Goal: Information Seeking & Learning: Learn about a topic

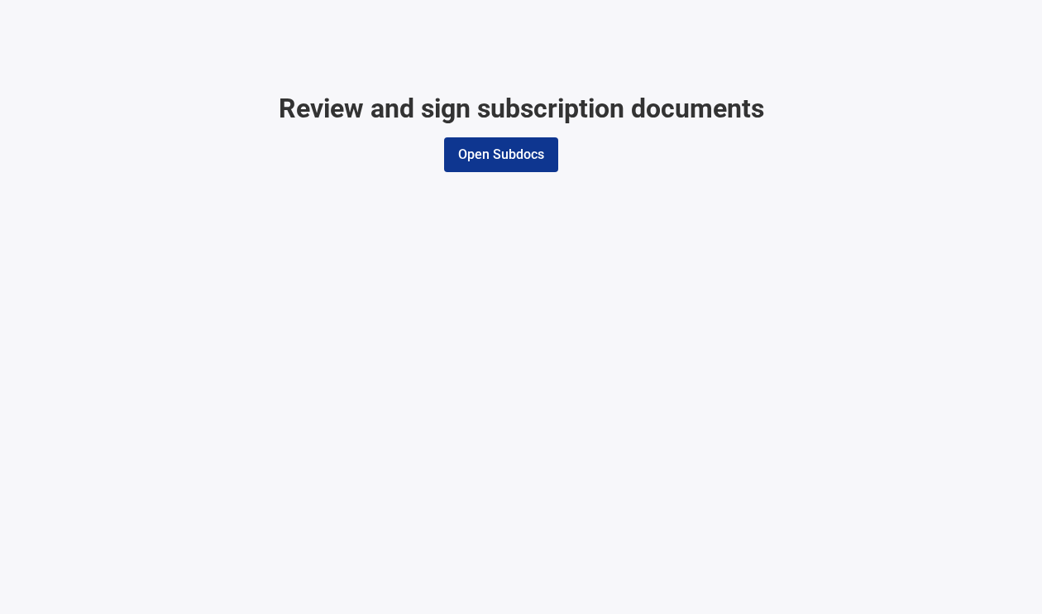
click at [498, 151] on button "Open Subdocs" at bounding box center [501, 154] width 114 height 35
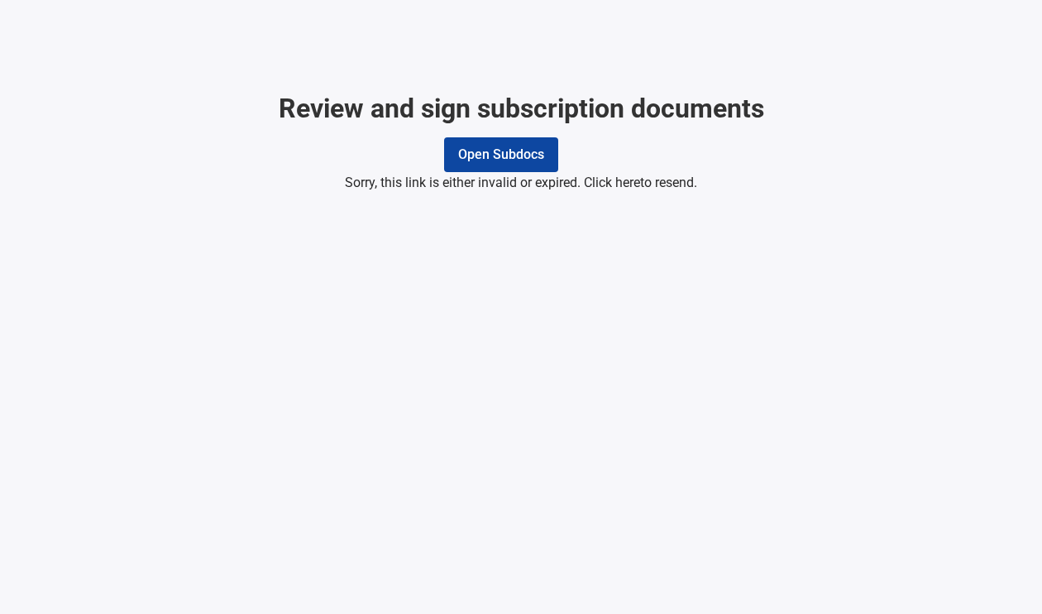
click at [639, 183] on link "here" at bounding box center [627, 183] width 25 height 16
click at [622, 180] on link "here" at bounding box center [627, 183] width 25 height 16
click at [646, 183] on span "Sorry, this link is either invalid or expired. Click here to resend." at bounding box center [521, 182] width 1022 height 21
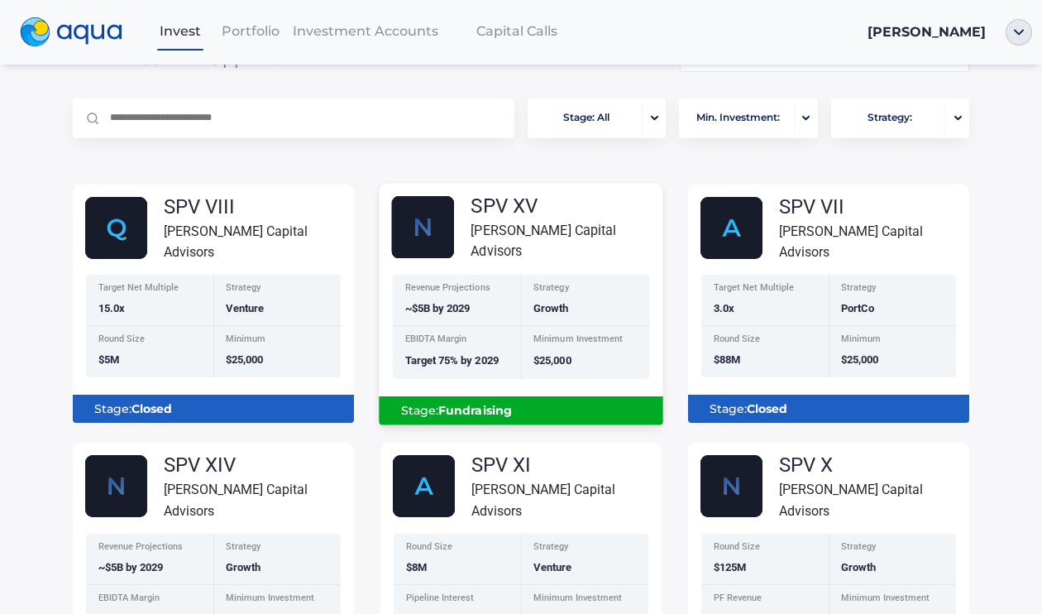
scroll to position [93, 0]
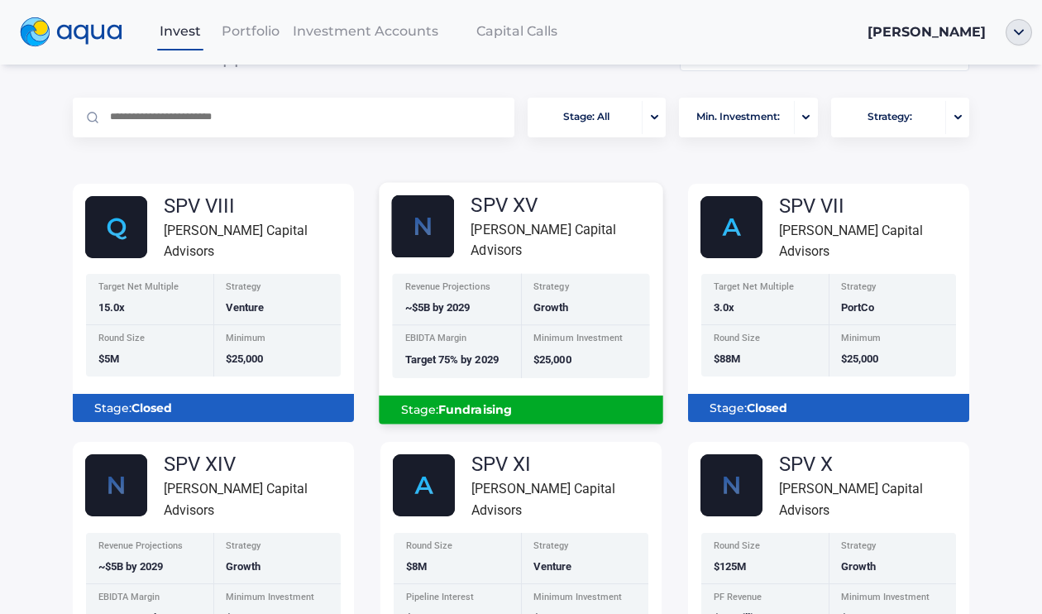
click at [482, 315] on div "Revenue Projections ~$5B by 2029" at bounding box center [456, 300] width 129 height 52
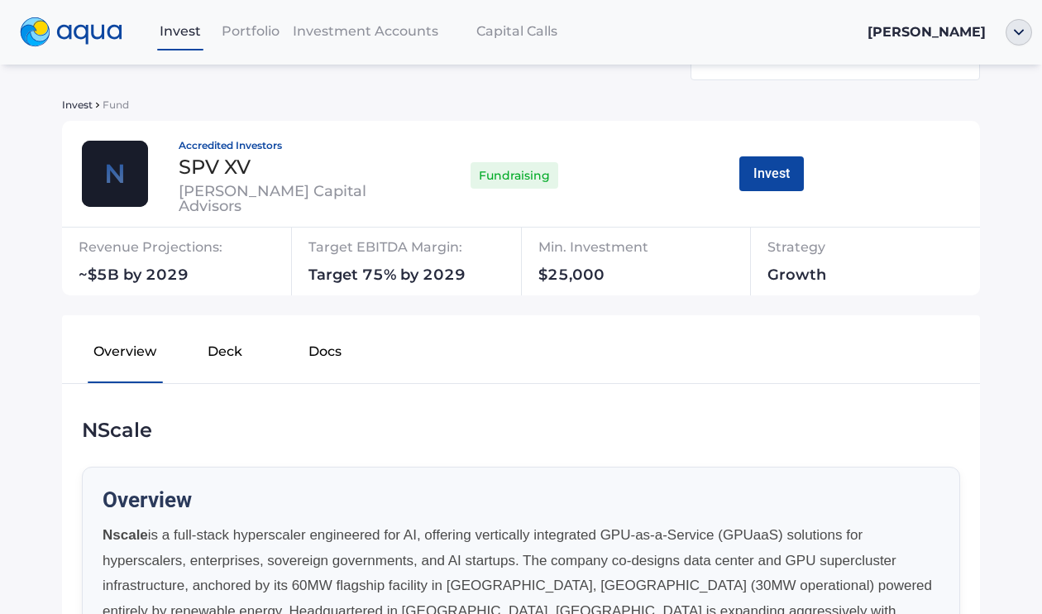
scroll to position [79, 0]
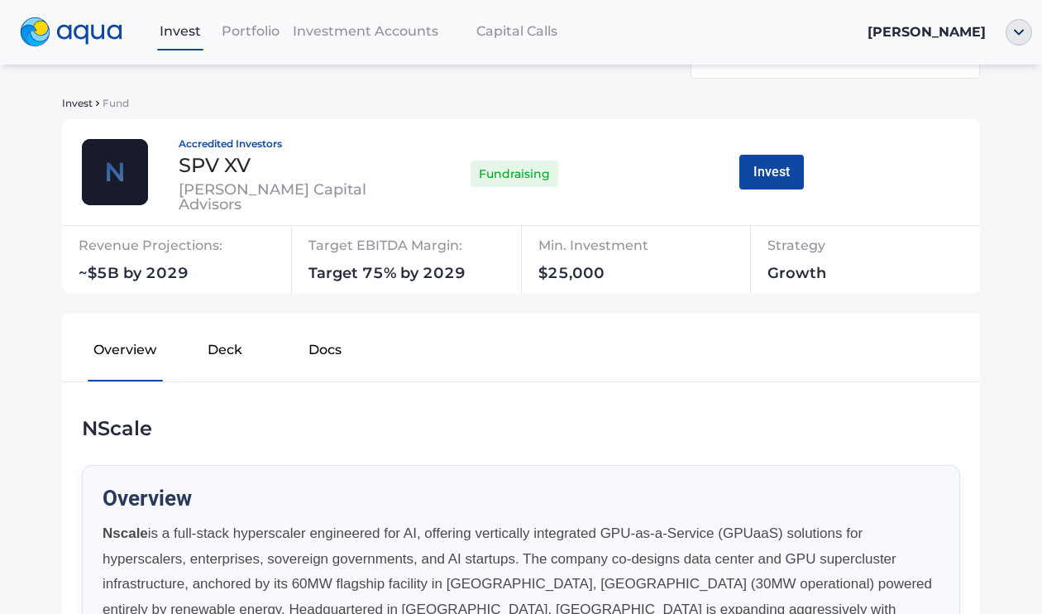
click at [324, 349] on button "Docs" at bounding box center [325, 353] width 100 height 53
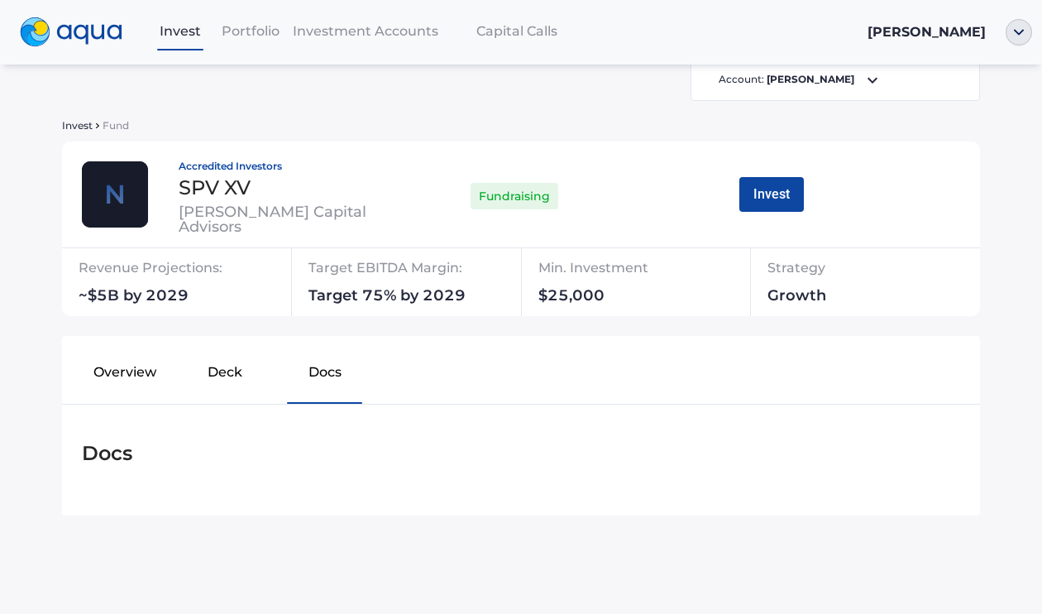
click at [236, 370] on button "Deck" at bounding box center [225, 375] width 100 height 53
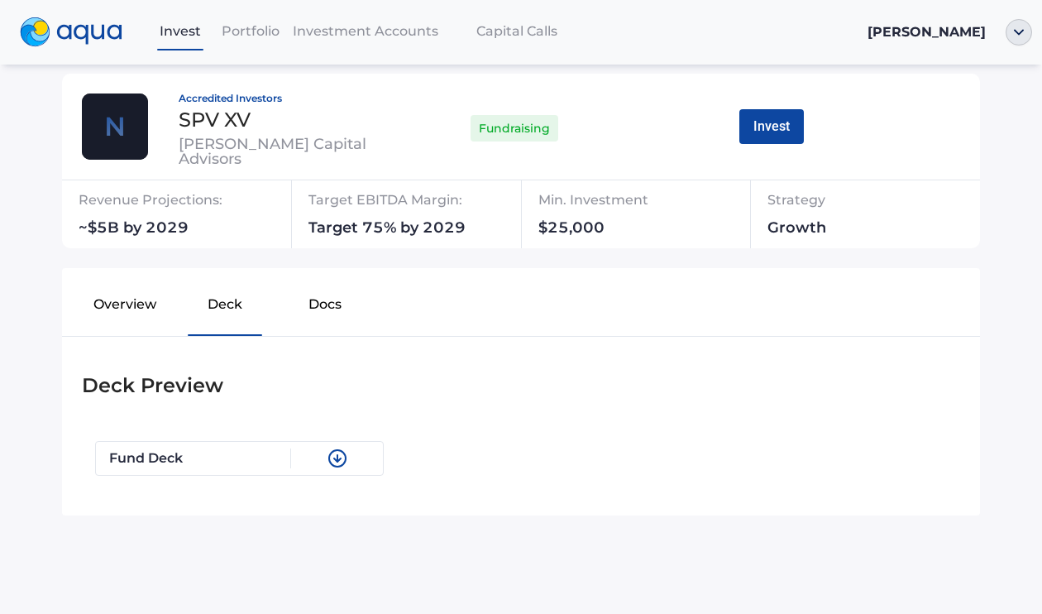
click at [117, 304] on button "Overview" at bounding box center [125, 307] width 100 height 53
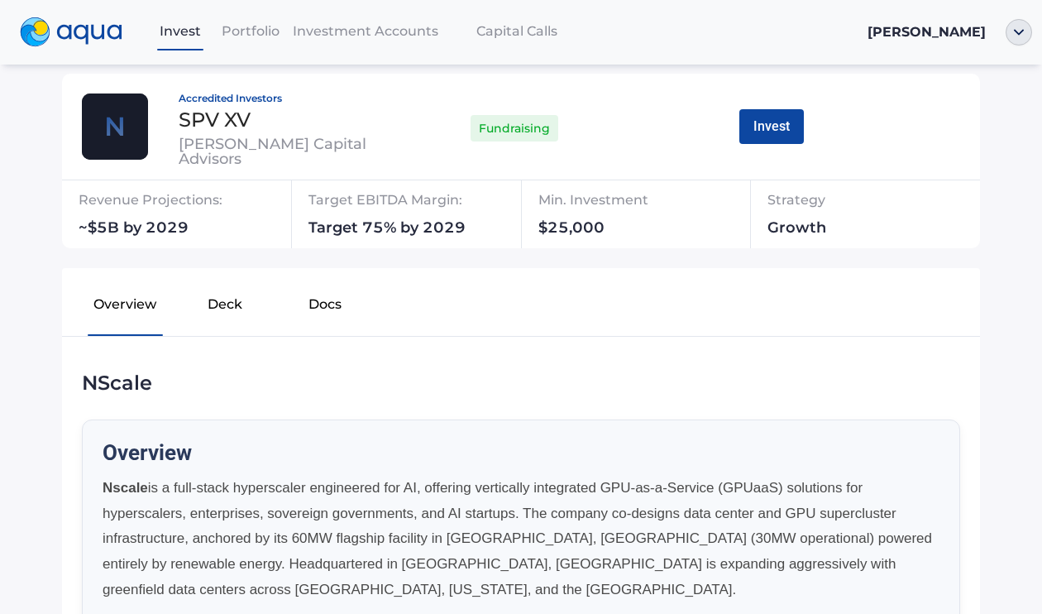
click at [220, 306] on button "Deck" at bounding box center [225, 307] width 100 height 53
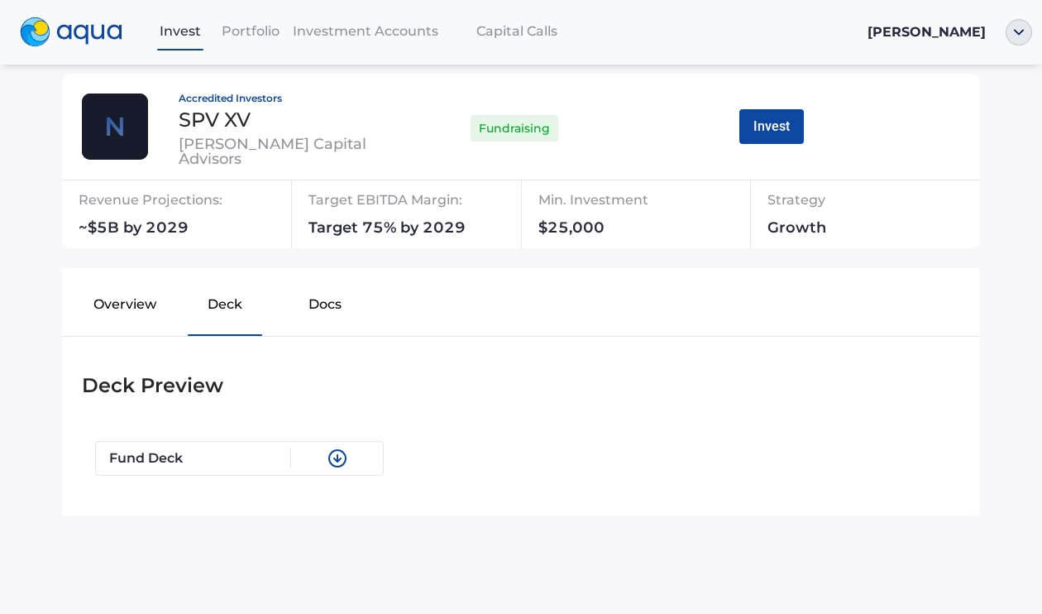
click at [323, 306] on button "Docs" at bounding box center [325, 307] width 100 height 53
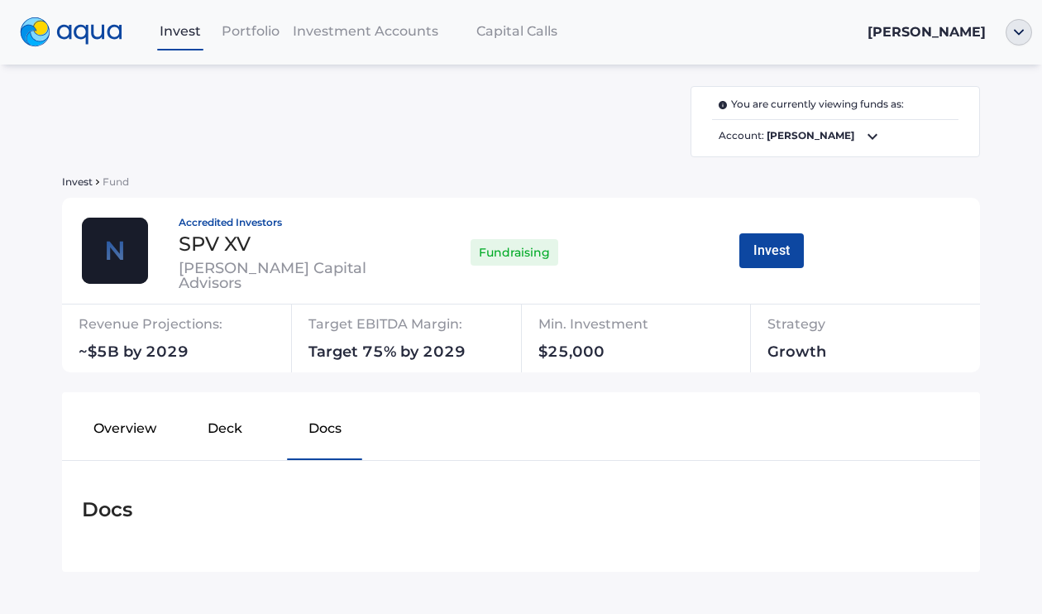
scroll to position [56, 0]
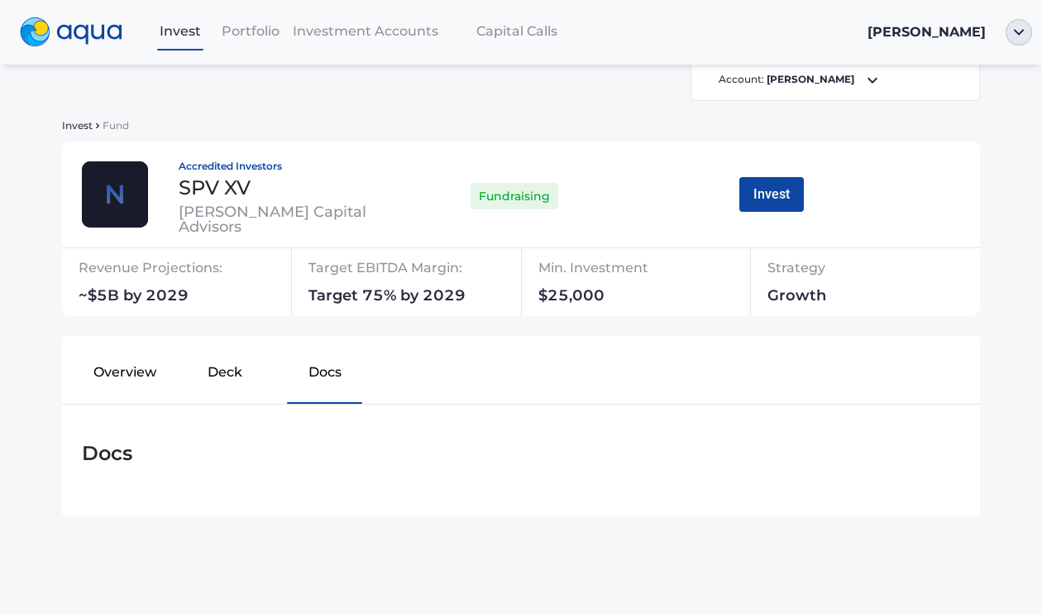
click at [265, 31] on span "Portfolio" at bounding box center [251, 31] width 58 height 16
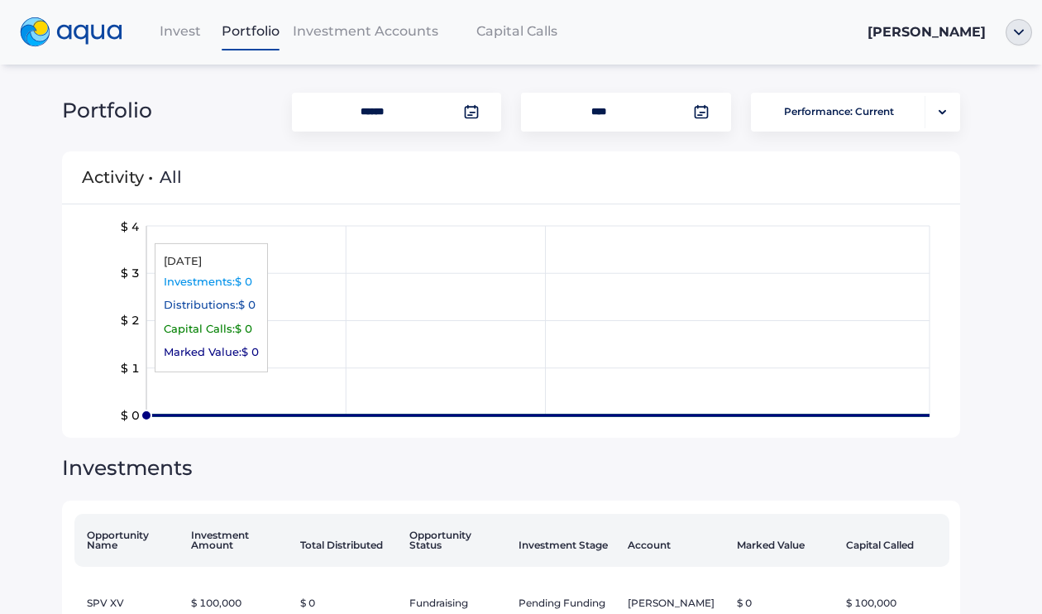
scroll to position [65, 0]
